Goal: Task Accomplishment & Management: Manage account settings

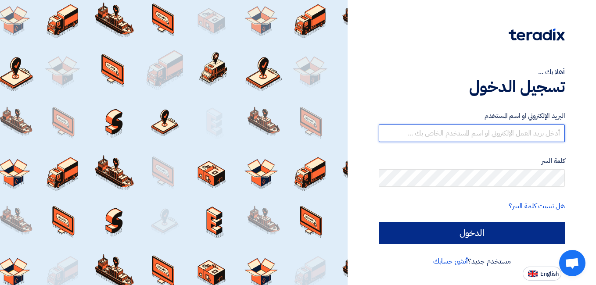
type input "[EMAIL_ADDRESS][DOMAIN_NAME]"
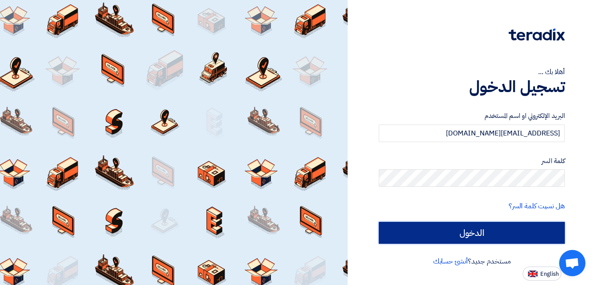
click at [476, 231] on input "الدخول" at bounding box center [472, 233] width 186 height 22
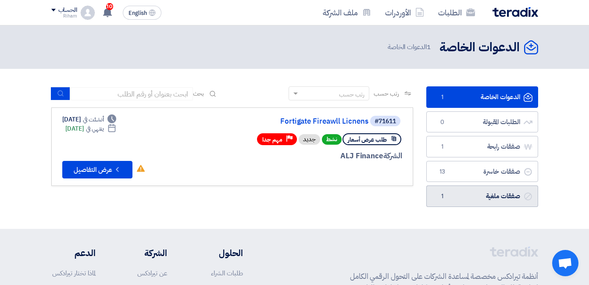
click at [487, 198] on link "صفقات ملغية صفقات ملغية 1" at bounding box center [482, 196] width 112 height 21
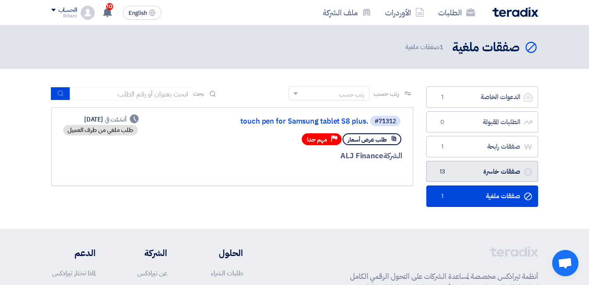
click at [476, 167] on link "صفقات خاسرة صفقات خاسرة 13" at bounding box center [482, 171] width 112 height 21
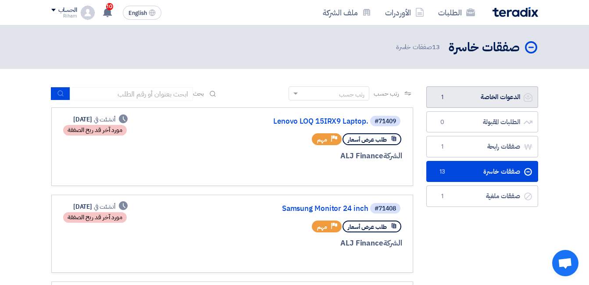
click at [481, 104] on link "الدعوات الخاصة الدعوات الخاصة 1" at bounding box center [482, 96] width 112 height 21
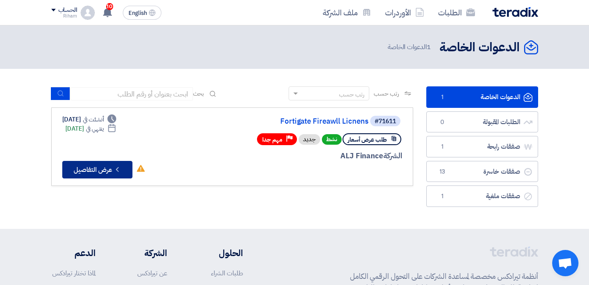
click at [103, 171] on button "Check details عرض التفاصيل" at bounding box center [97, 170] width 70 height 18
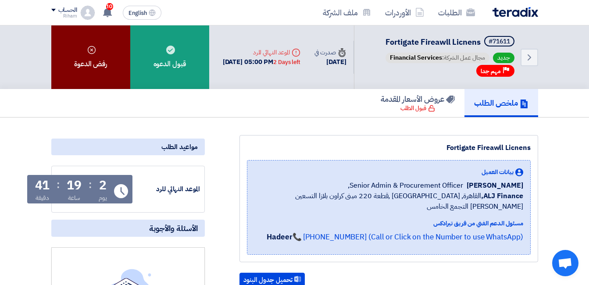
click at [90, 60] on div "رفض الدعوة" at bounding box center [90, 57] width 79 height 64
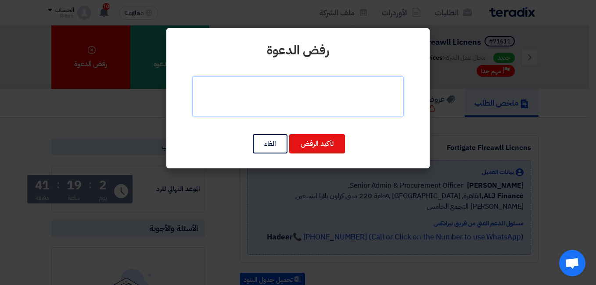
click at [287, 100] on textarea at bounding box center [298, 96] width 211 height 39
type textarea "l"
type textarea "مش شغالة فيهم"
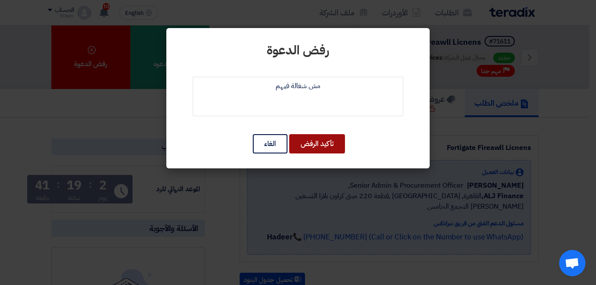
click at [316, 149] on button "تأكيد الرفض" at bounding box center [317, 143] width 56 height 19
